Goal: Task Accomplishment & Management: Manage account settings

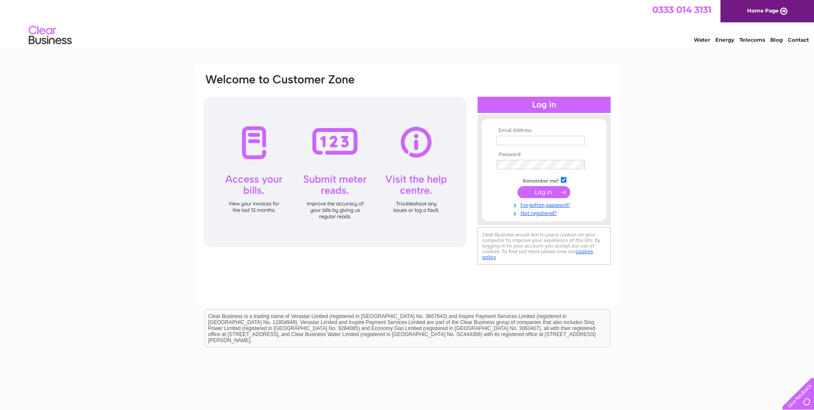
type input "Helen@fmaberdeen.com"
click at [549, 191] on input "submit" at bounding box center [544, 192] width 53 height 12
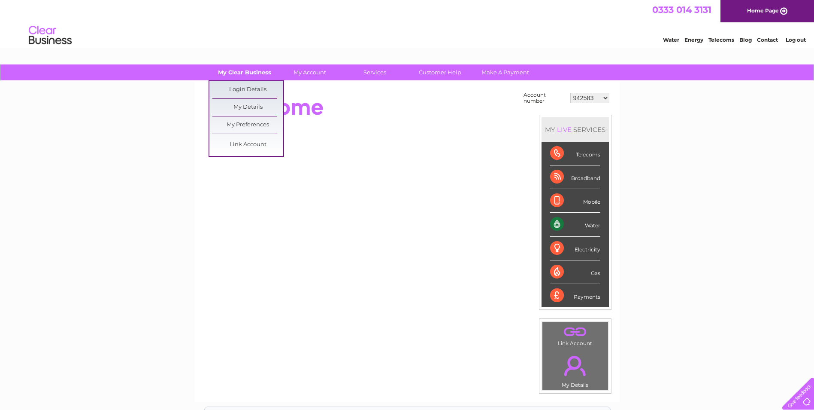
click at [253, 74] on link "My Clear Business" at bounding box center [244, 72] width 71 height 16
click at [247, 140] on link "Link Account" at bounding box center [248, 144] width 71 height 17
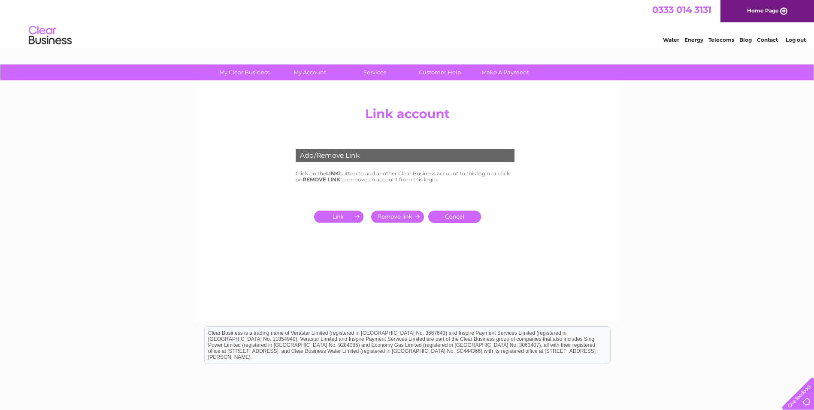
click at [339, 216] on input "submit" at bounding box center [340, 216] width 53 height 12
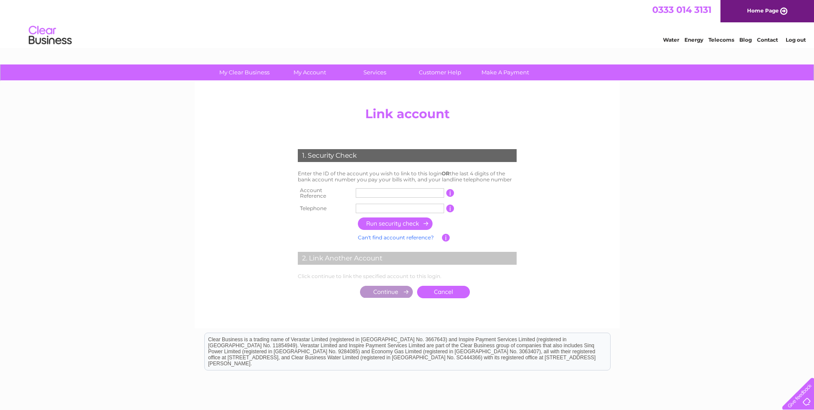
click at [370, 192] on input "text" at bounding box center [400, 192] width 88 height 9
click at [358, 191] on input "text" at bounding box center [400, 192] width 88 height 9
paste input "3"
type input "30289281"
click at [374, 207] on input "text" at bounding box center [400, 208] width 88 height 9
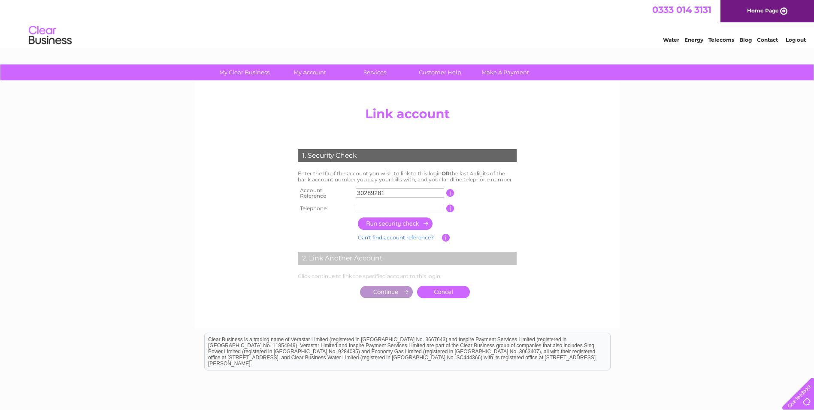
type input "01224284300"
click at [404, 217] on input "button" at bounding box center [396, 223] width 76 height 12
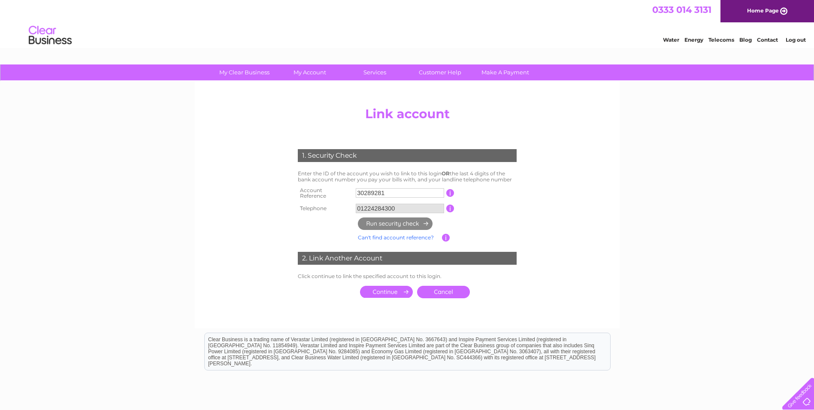
click at [390, 286] on input "submit" at bounding box center [386, 292] width 53 height 12
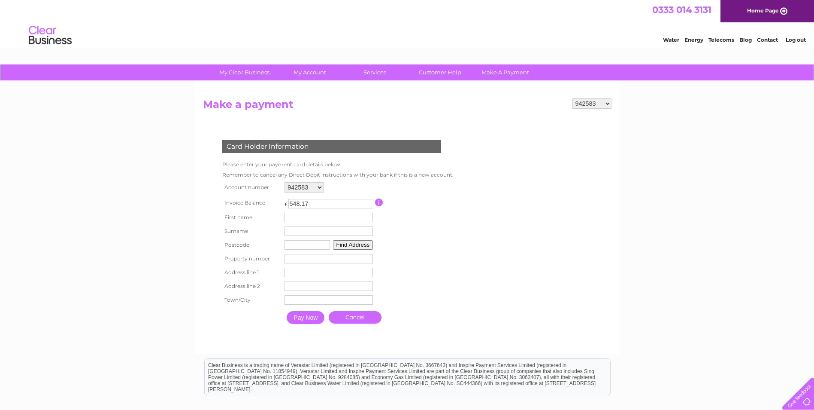
click at [607, 104] on select "942583 967945 968900 986307 996075 1127855 1135018 1144492 1153825 3025594 3028…" at bounding box center [592, 103] width 39 height 10
